Goal: Information Seeking & Learning: Learn about a topic

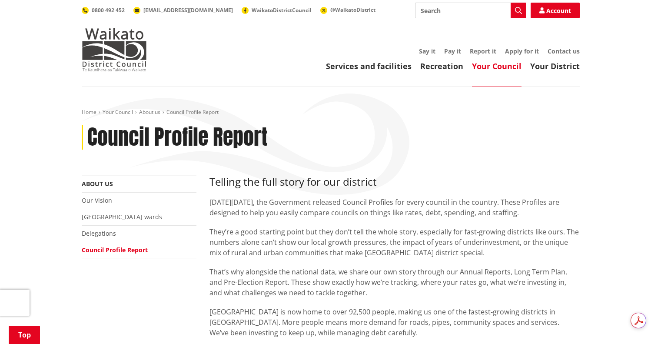
scroll to position [521, 0]
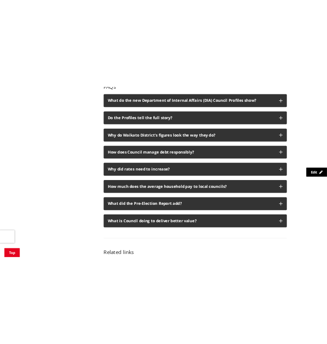
scroll to position [565, 0]
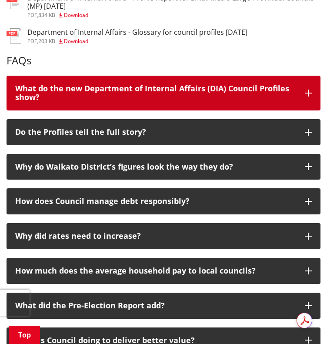
click at [246, 84] on div "What do the new Department of Internal Affairs (DIA) Council Profiles show?" at bounding box center [155, 92] width 281 height 17
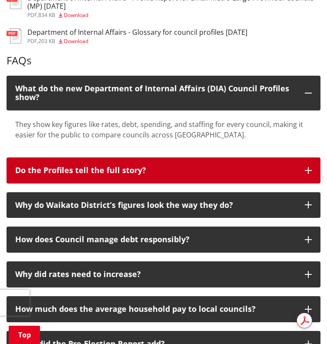
click at [195, 166] on div "Do the Profiles tell the full story?" at bounding box center [155, 170] width 281 height 9
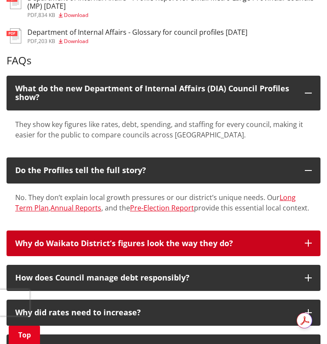
click at [207, 239] on div "Why do Waikato District’s figures look the way they do?" at bounding box center [155, 243] width 281 height 9
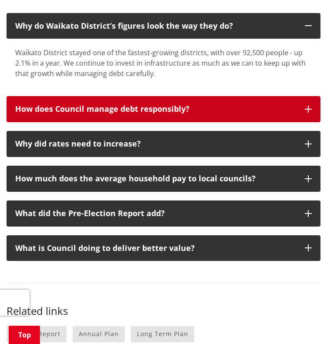
click at [155, 105] on button "How does Council manage debt responsibly?" at bounding box center [164, 109] width 314 height 26
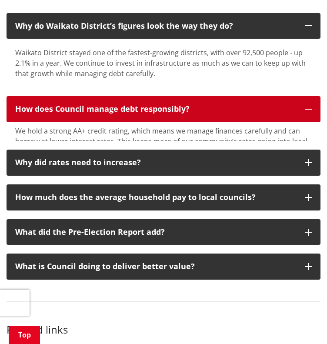
scroll to position [825, 0]
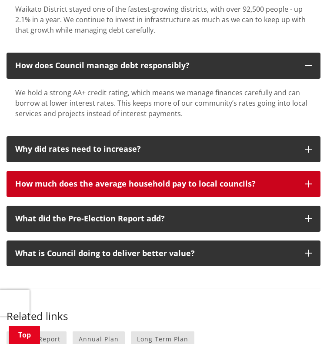
click at [267, 180] on button "How much does the average household pay to local councils?" at bounding box center [164, 184] width 314 height 26
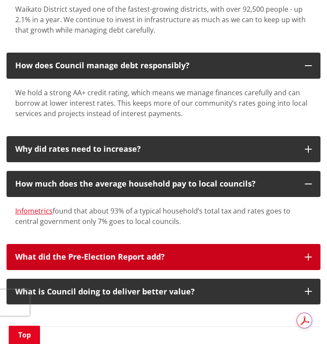
click at [152, 252] on div "What did the Pre-Election Report add?" at bounding box center [155, 256] width 281 height 9
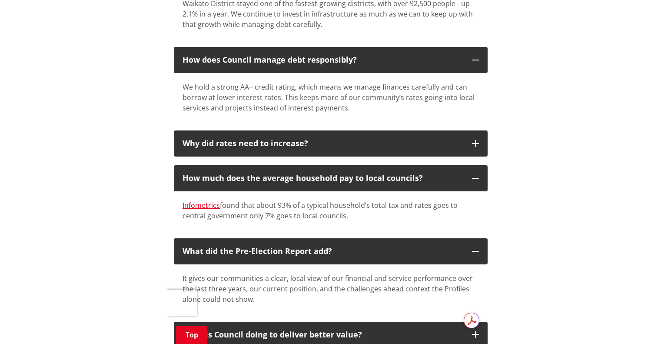
scroll to position [956, 0]
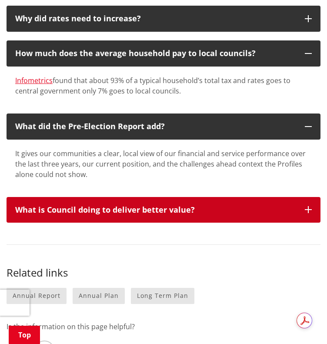
click at [164, 205] on div "What is Council doing to deliver better value?" at bounding box center [155, 209] width 281 height 9
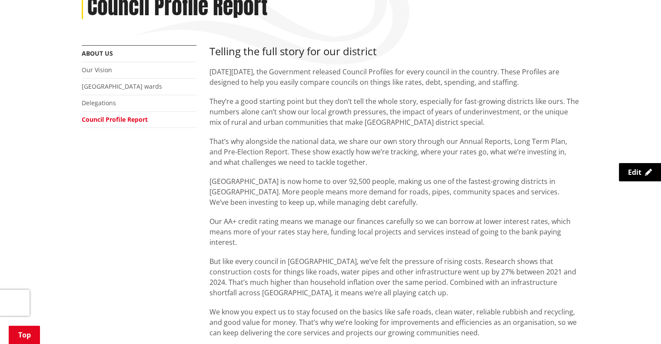
scroll to position [0, 0]
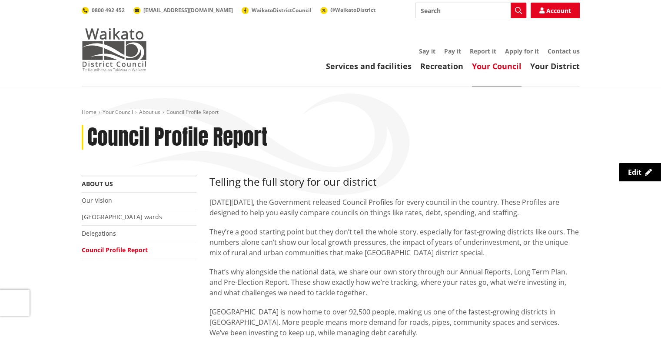
click at [128, 48] on img at bounding box center [114, 49] width 65 height 43
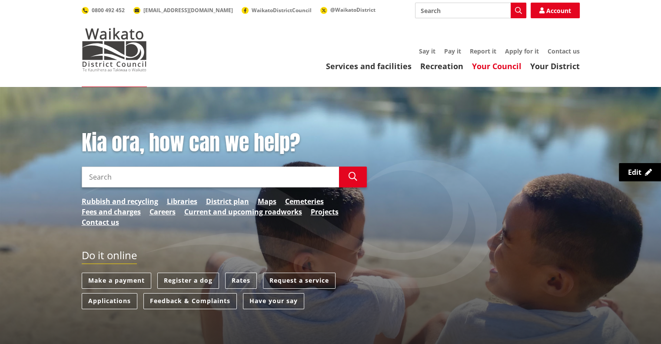
click at [510, 66] on link "Your Council" at bounding box center [497, 66] width 50 height 10
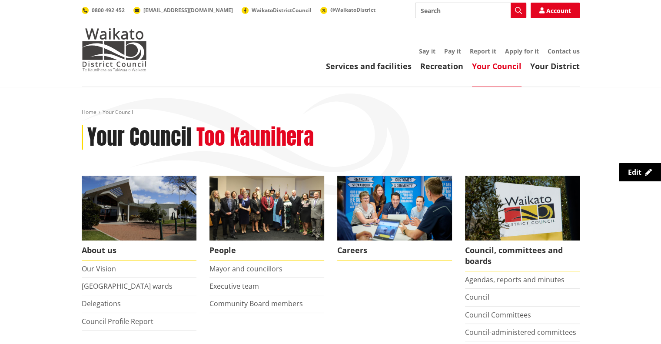
scroll to position [130, 0]
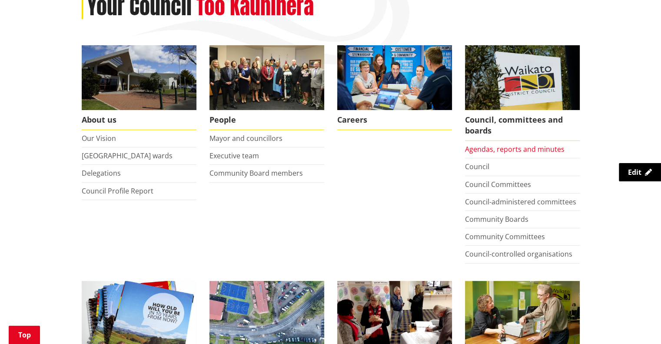
click at [479, 149] on link "Agendas, reports and minutes" at bounding box center [514, 149] width 99 height 10
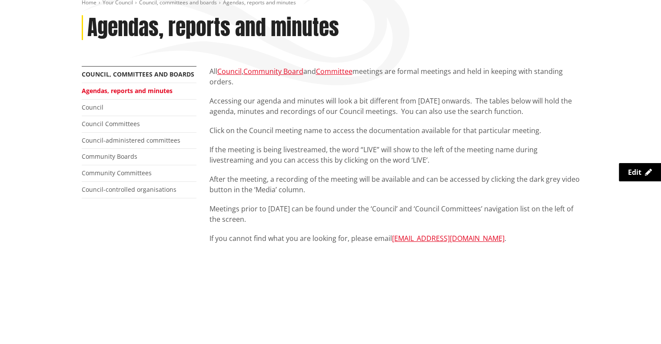
scroll to position [217, 0]
